Goal: Information Seeking & Learning: Learn about a topic

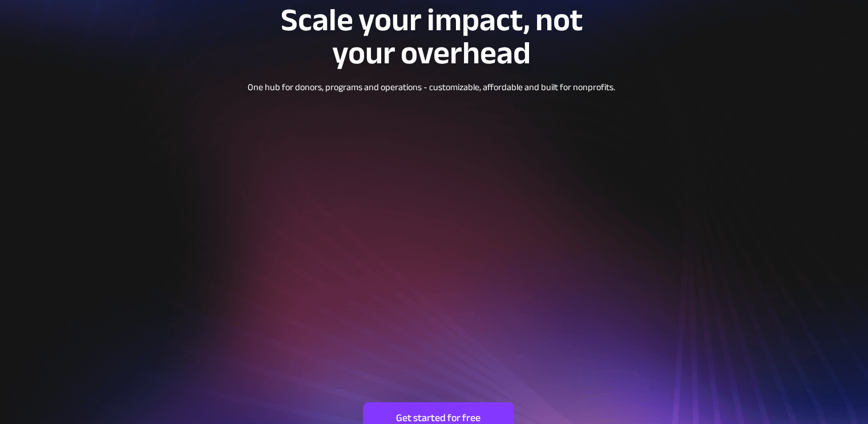
scroll to position [114, 0]
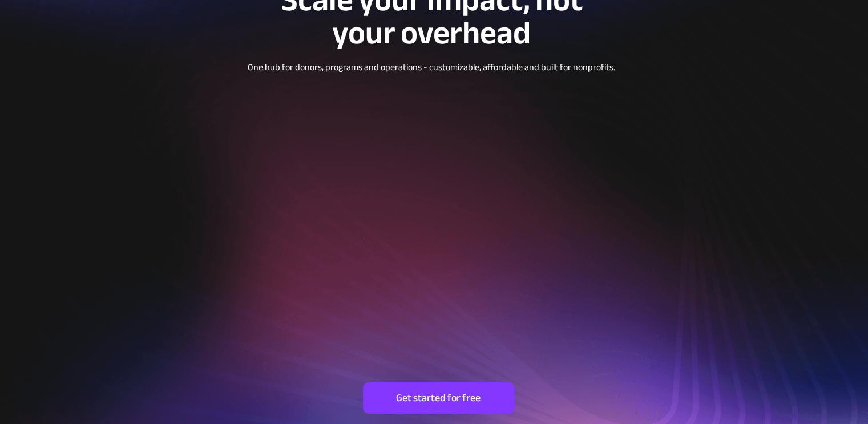
click at [94, 80] on div at bounding box center [434, 168] width 822 height 565
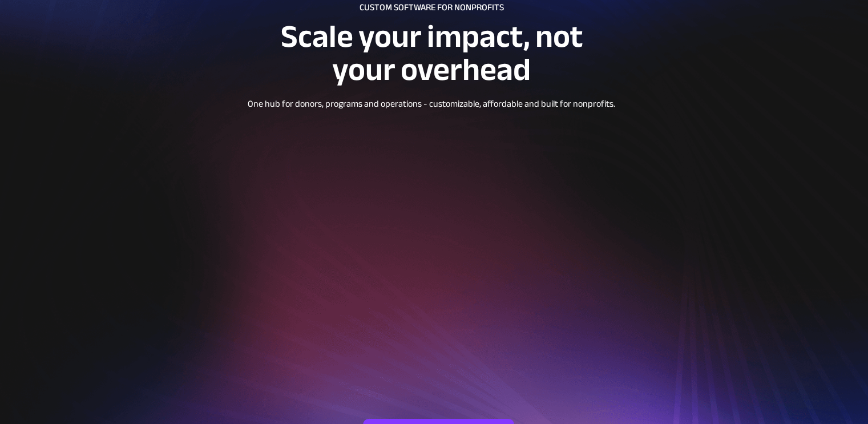
scroll to position [0, 0]
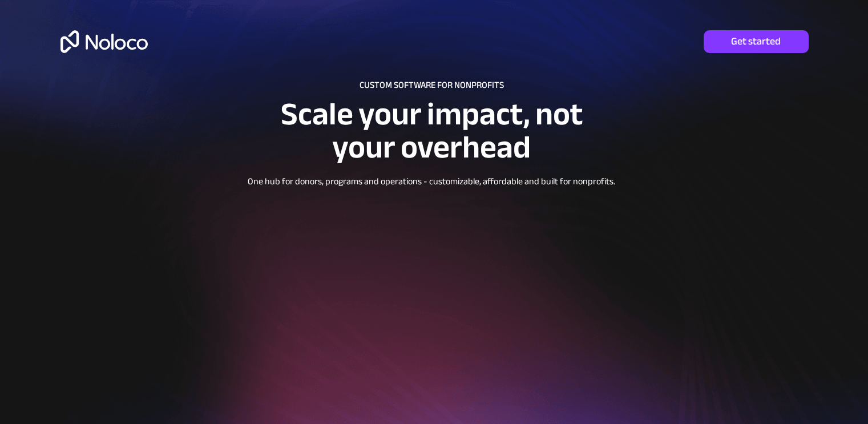
click at [118, 41] on img at bounding box center [104, 41] width 87 height 23
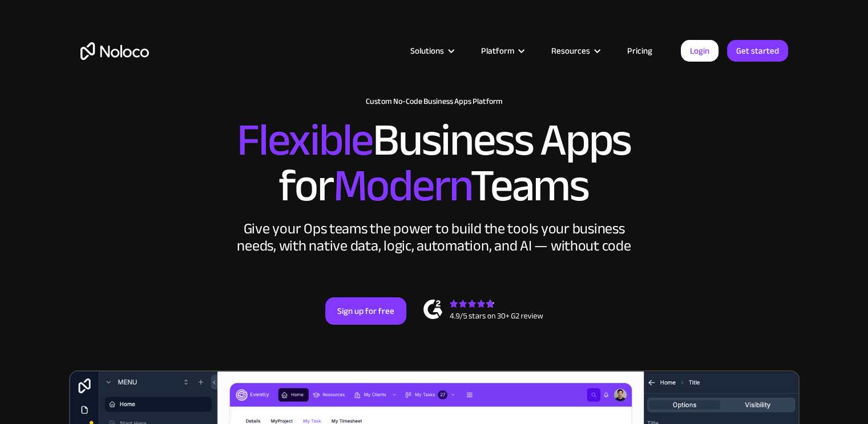
click at [637, 50] on link "Pricing" at bounding box center [640, 50] width 54 height 15
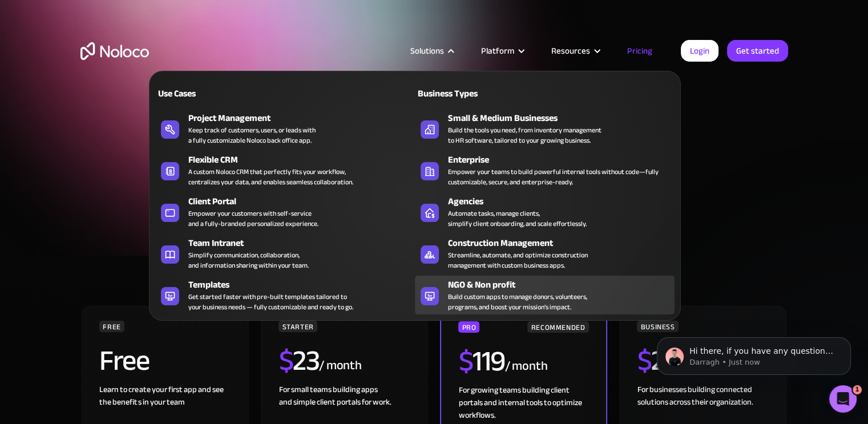
click at [498, 295] on div "Build custom apps to manage donors, volunteers, programs, and boost your missio…" at bounding box center [517, 302] width 139 height 21
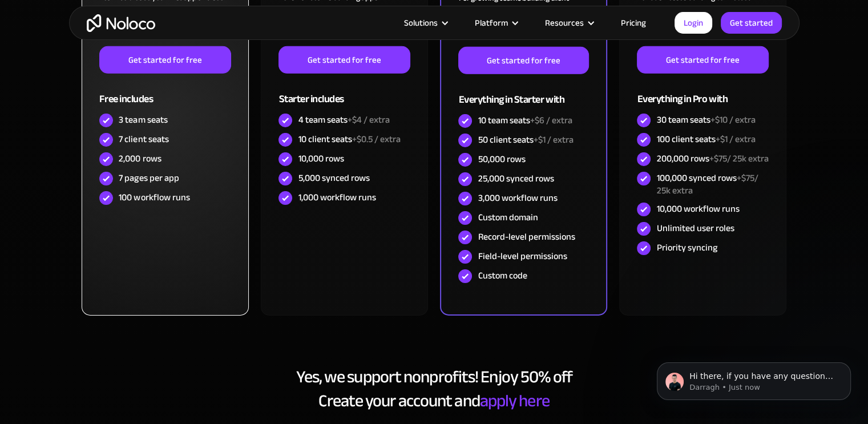
scroll to position [3653, 0]
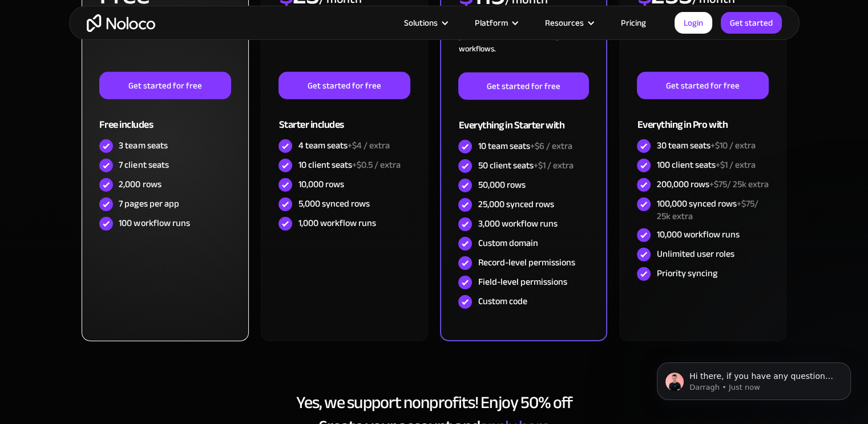
click at [203, 310] on div "FREE Free Learn to create your first app and see the benefits in your team ‍ Ge…" at bounding box center [165, 140] width 167 height 402
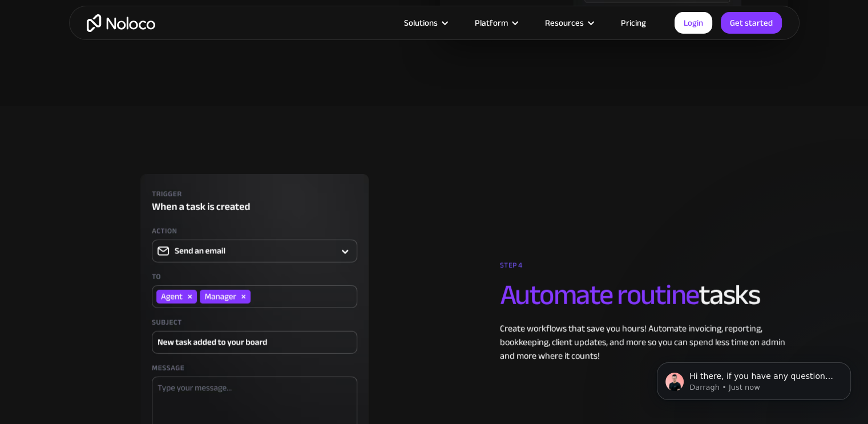
scroll to position [2854, 0]
